Goal: Complete application form

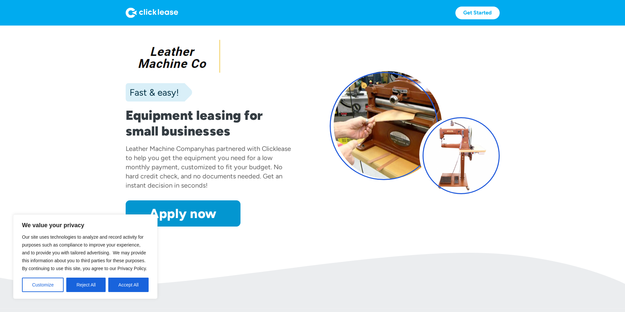
click at [311, 253] on section "Fast & easy! Equipment leasing for small businesses Leather Machine Company has…" at bounding box center [312, 140] width 625 height 228
click at [94, 285] on button "Reject All" at bounding box center [85, 285] width 39 height 14
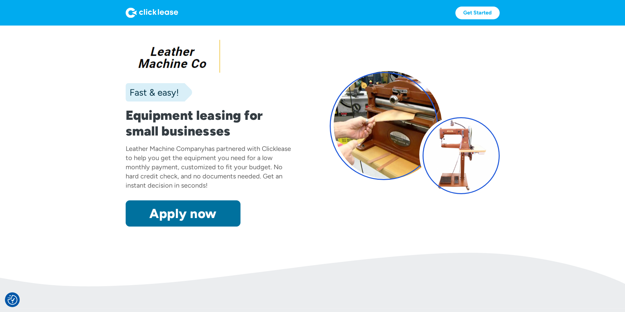
click at [141, 227] on link "Apply now" at bounding box center [183, 214] width 115 height 26
